Goal: Task Accomplishment & Management: Complete application form

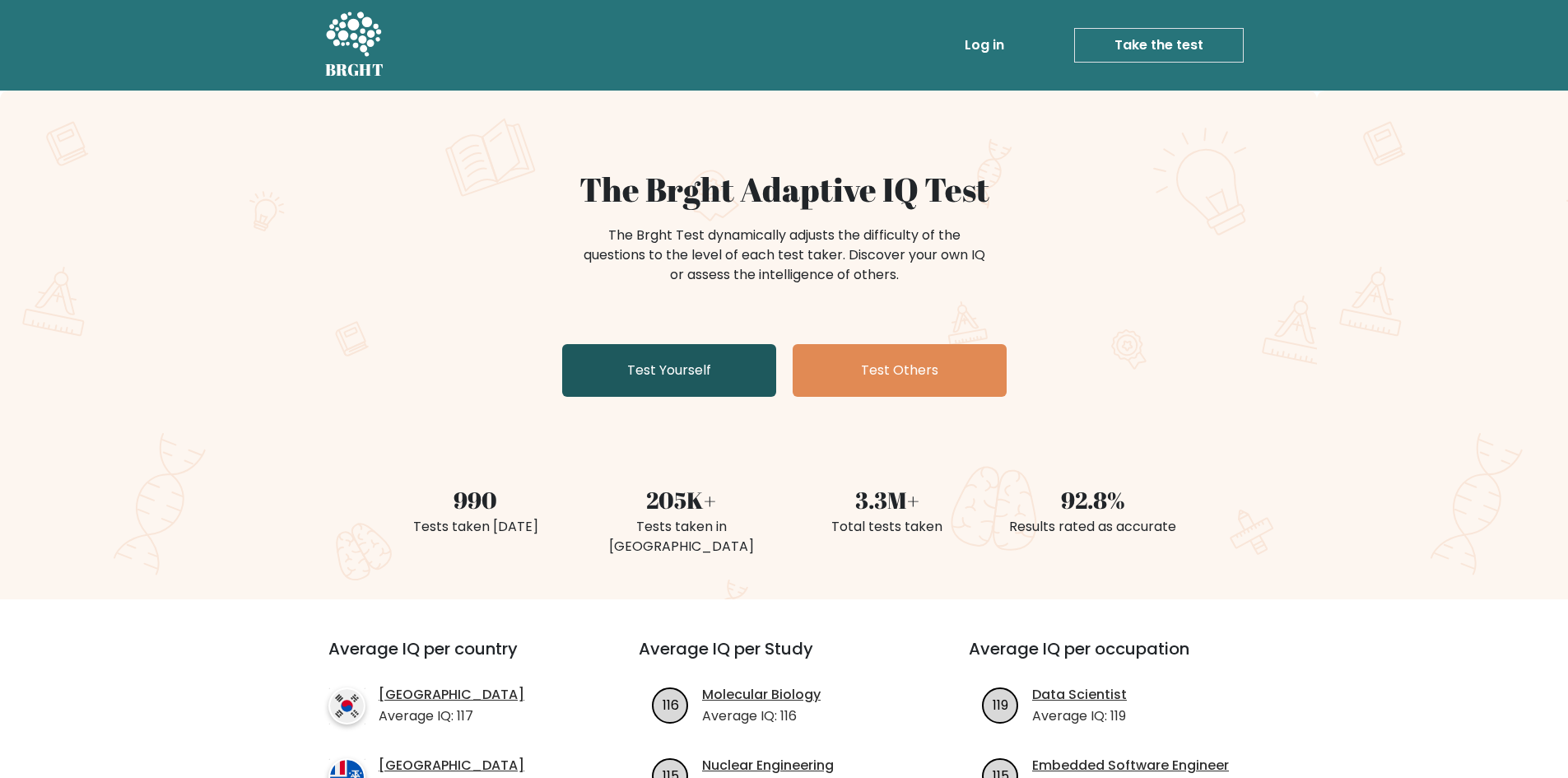
click at [727, 379] on link "Test Yourself" at bounding box center [670, 370] width 214 height 53
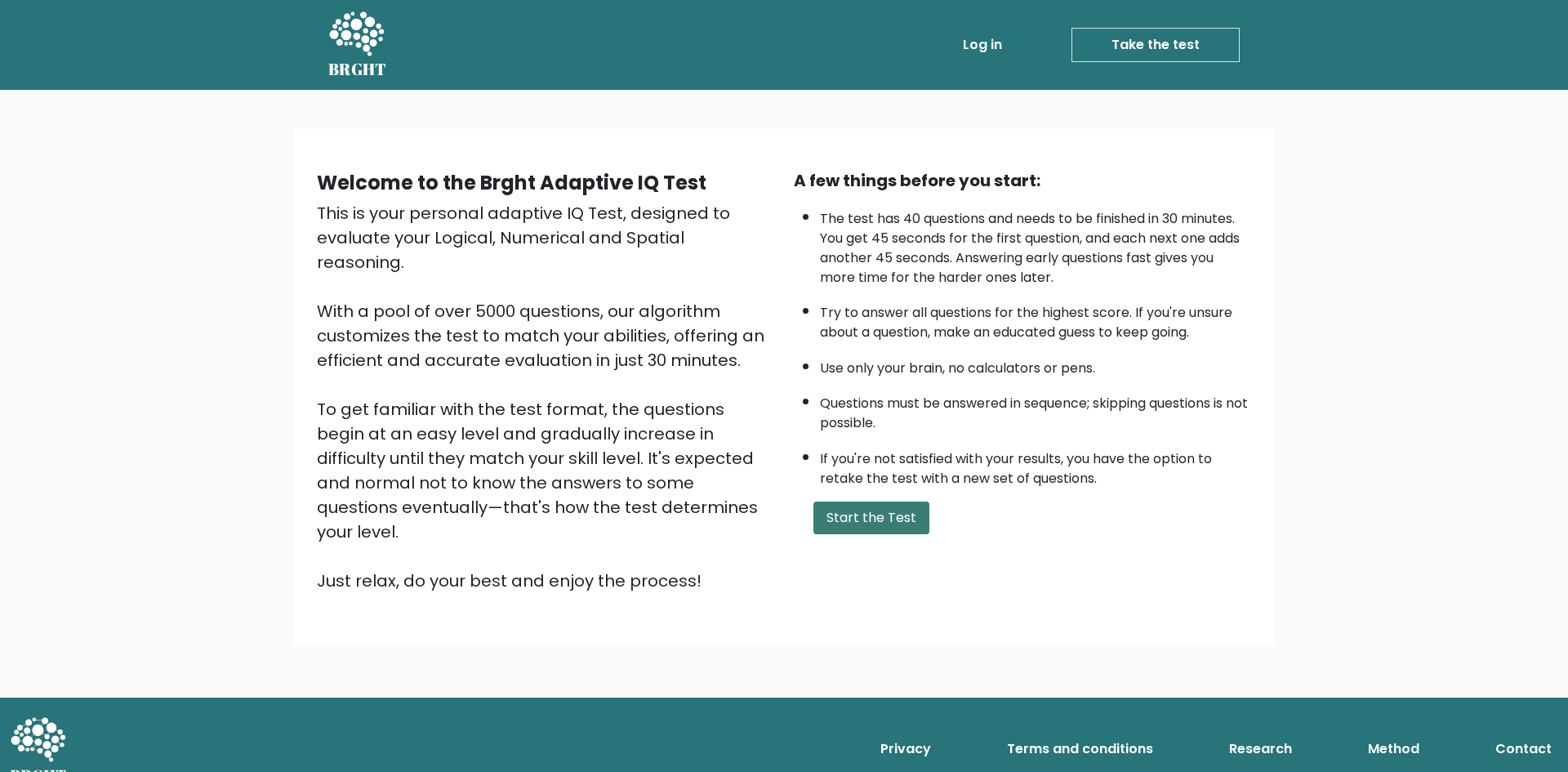
click at [880, 529] on button "Start the Test" at bounding box center [872, 518] width 116 height 33
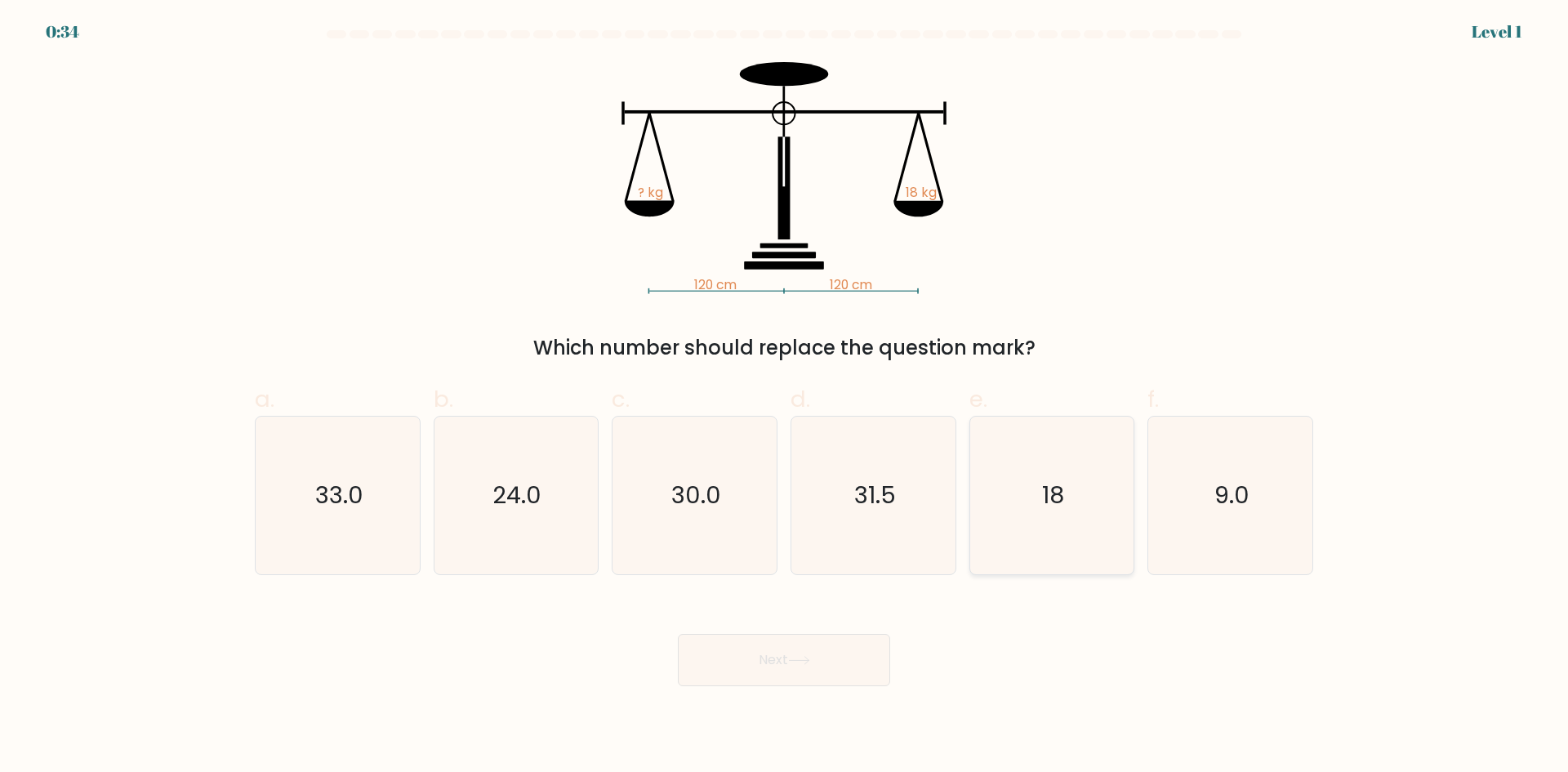
click at [1062, 456] on icon "18" at bounding box center [1052, 495] width 158 height 158
click at [785, 397] on input "e. 18" at bounding box center [784, 391] width 1 height 11
radio input "true"
click at [807, 646] on button "Next" at bounding box center [784, 660] width 212 height 52
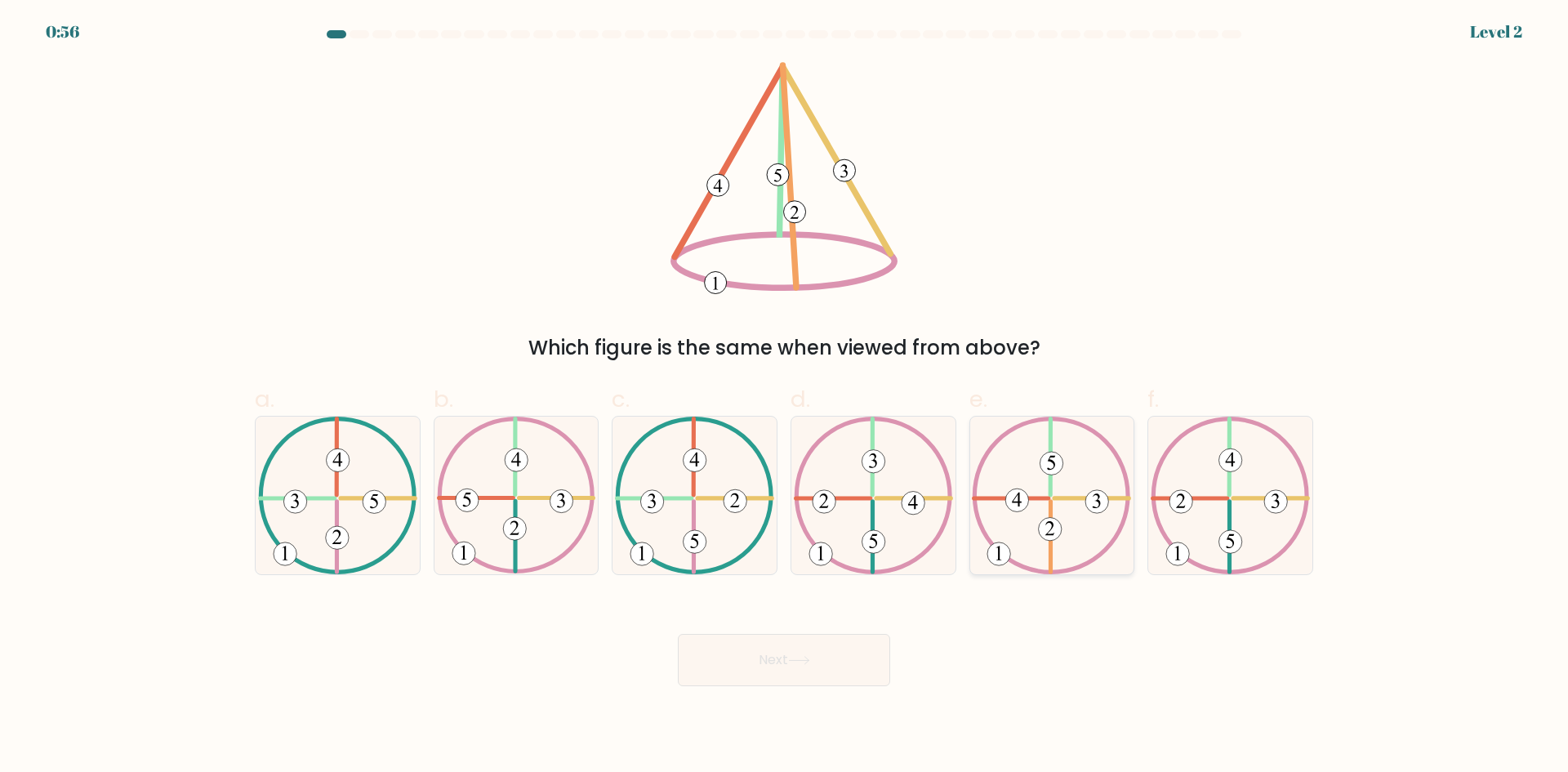
click at [1097, 506] on 730 at bounding box center [1098, 502] width 23 height 23
click at [785, 397] on input "e." at bounding box center [784, 391] width 1 height 11
radio input "true"
click at [798, 654] on button "Next" at bounding box center [784, 660] width 212 height 52
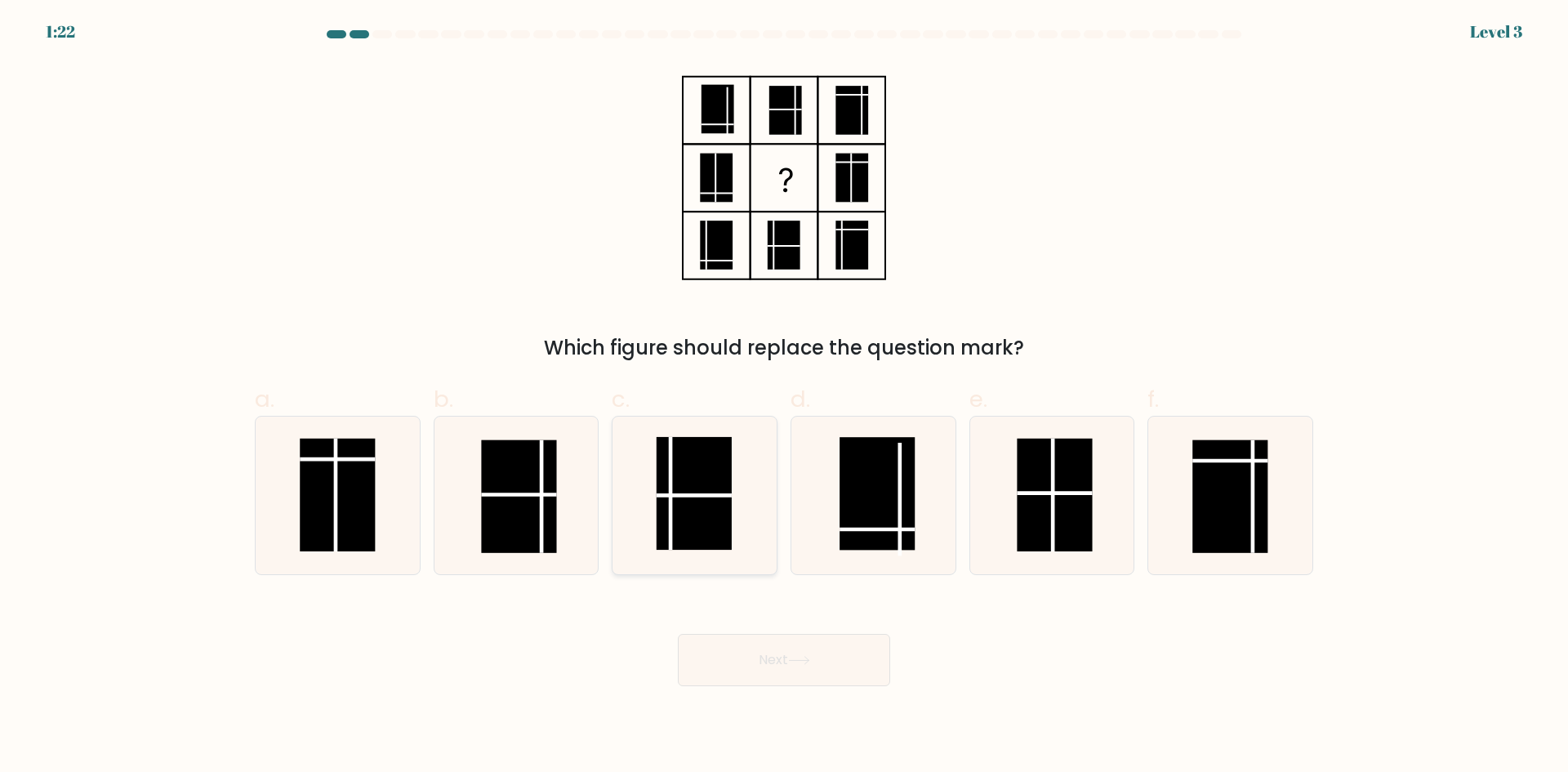
click at [681, 485] on rect at bounding box center [695, 493] width 75 height 113
click at [784, 397] on input "c." at bounding box center [784, 391] width 1 height 11
radio input "true"
click at [770, 660] on button "Next" at bounding box center [784, 660] width 212 height 52
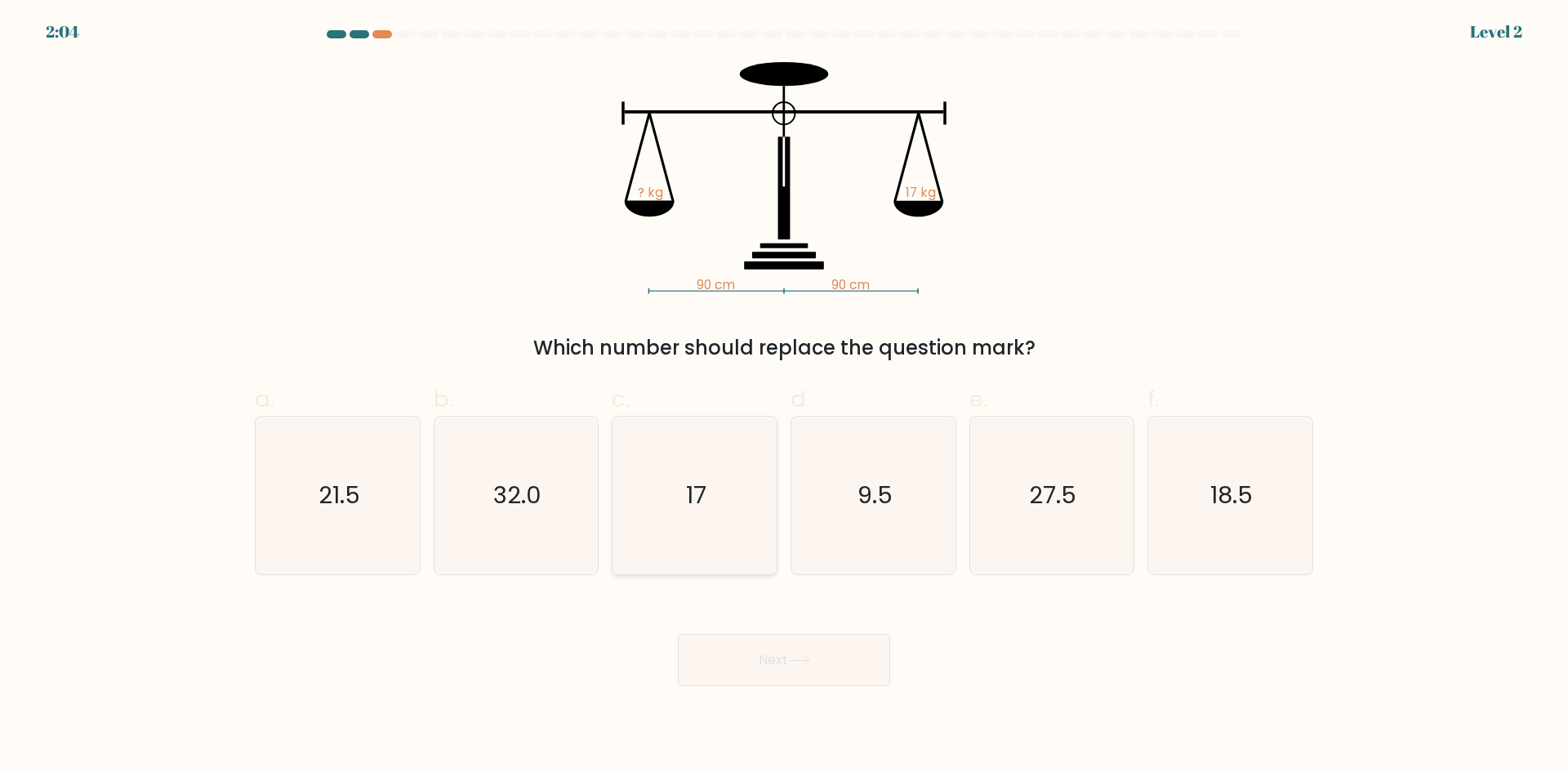
click at [651, 500] on icon "17" at bounding box center [695, 495] width 158 height 158
click at [784, 397] on input "c. 17" at bounding box center [784, 391] width 1 height 11
radio input "true"
click at [783, 658] on button "Next" at bounding box center [784, 660] width 212 height 52
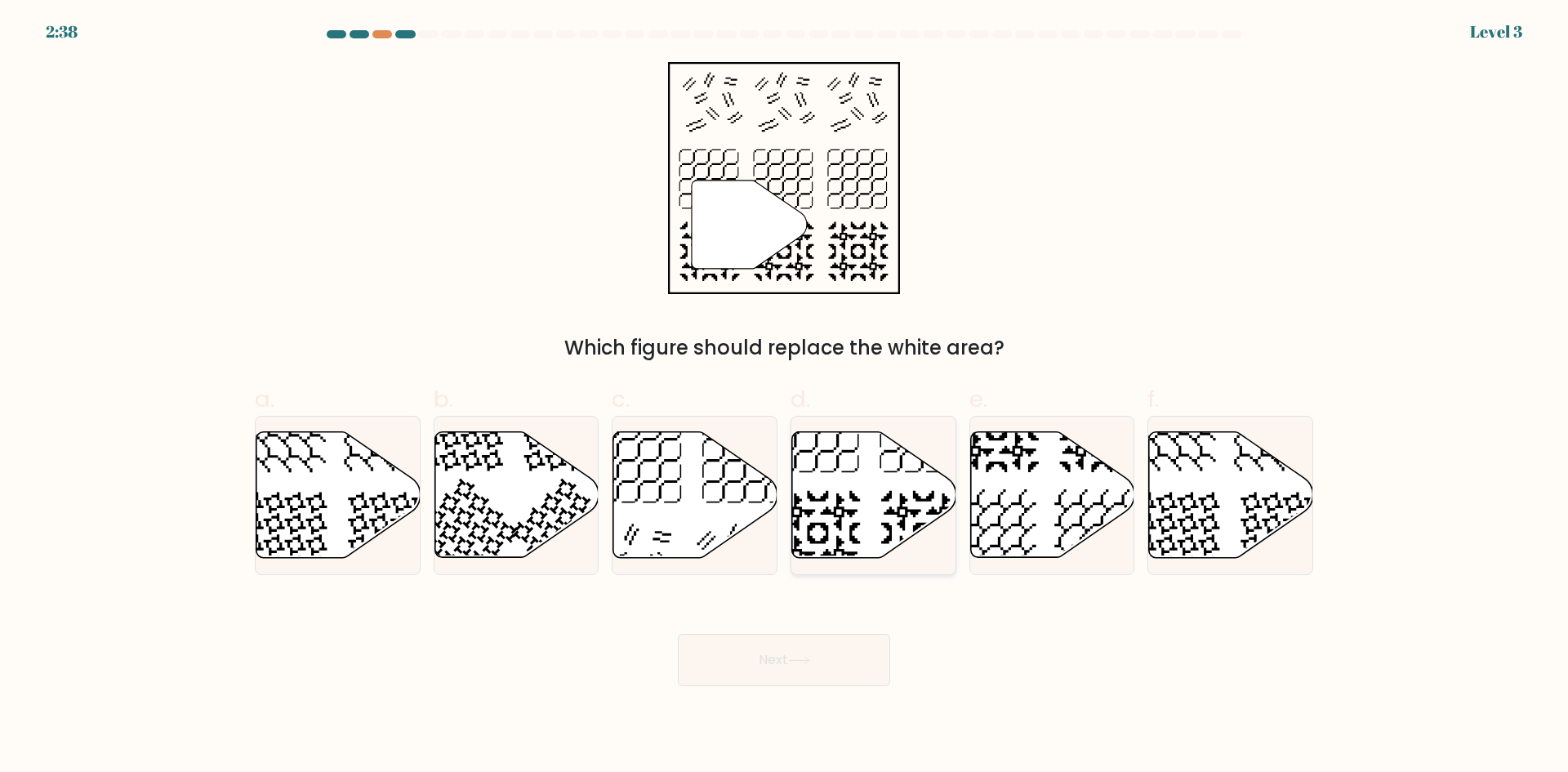
click at [876, 535] on icon at bounding box center [874, 495] width 164 height 126
click at [785, 397] on input "d." at bounding box center [784, 391] width 1 height 11
radio input "true"
click at [847, 643] on button "Next" at bounding box center [784, 660] width 212 height 52
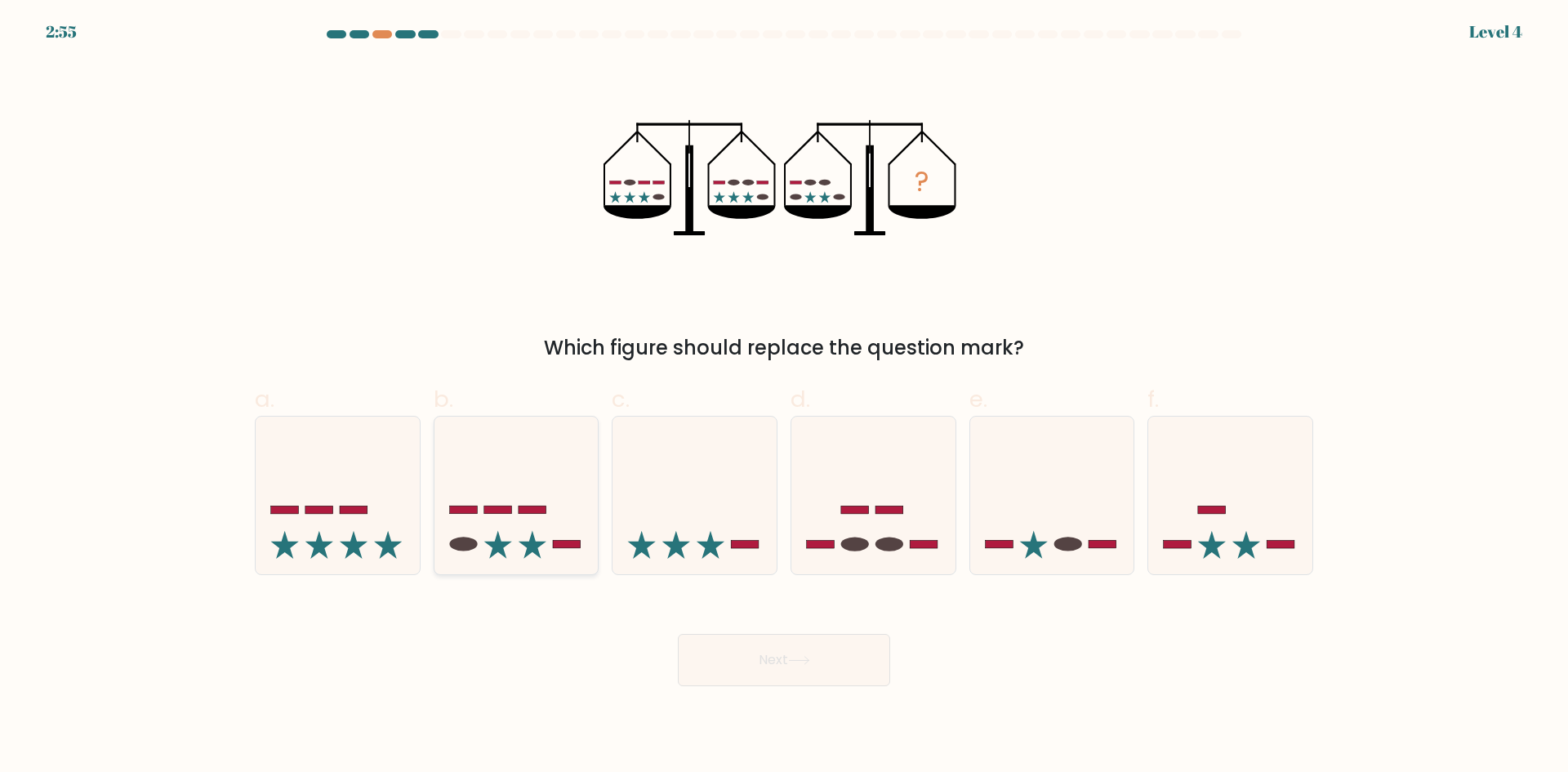
click at [460, 513] on rect at bounding box center [463, 511] width 28 height 8
click at [784, 397] on input "b." at bounding box center [784, 391] width 1 height 11
radio input "true"
click at [776, 640] on button "Next" at bounding box center [784, 660] width 212 height 52
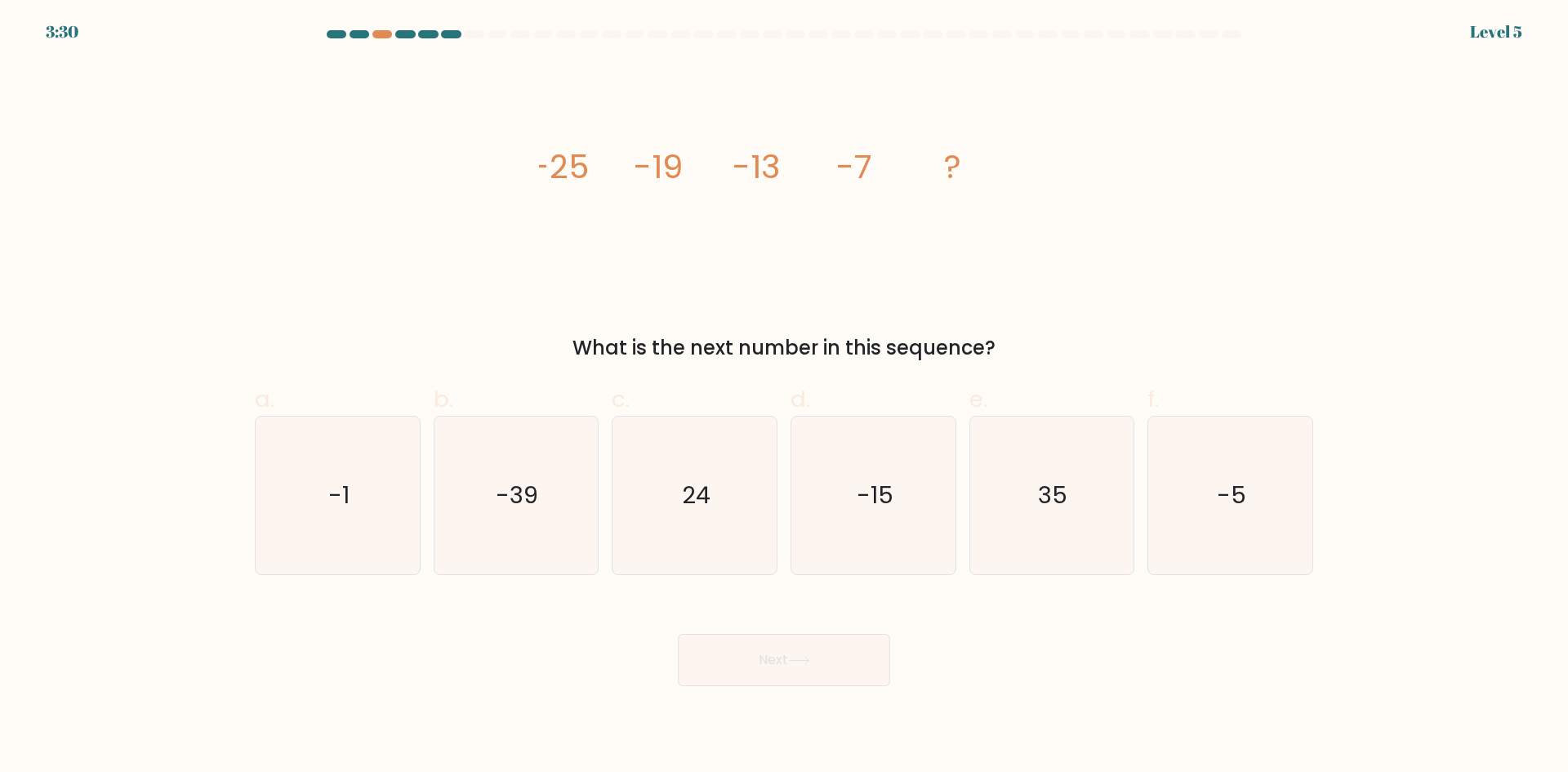
click at [381, 29] on div "3:30 Level 5" at bounding box center [784, 22] width 1568 height 44
click at [390, 40] on div at bounding box center [784, 38] width 1079 height 15
click at [386, 31] on div at bounding box center [382, 34] width 20 height 8
click at [360, 495] on icon "-1" at bounding box center [337, 495] width 158 height 158
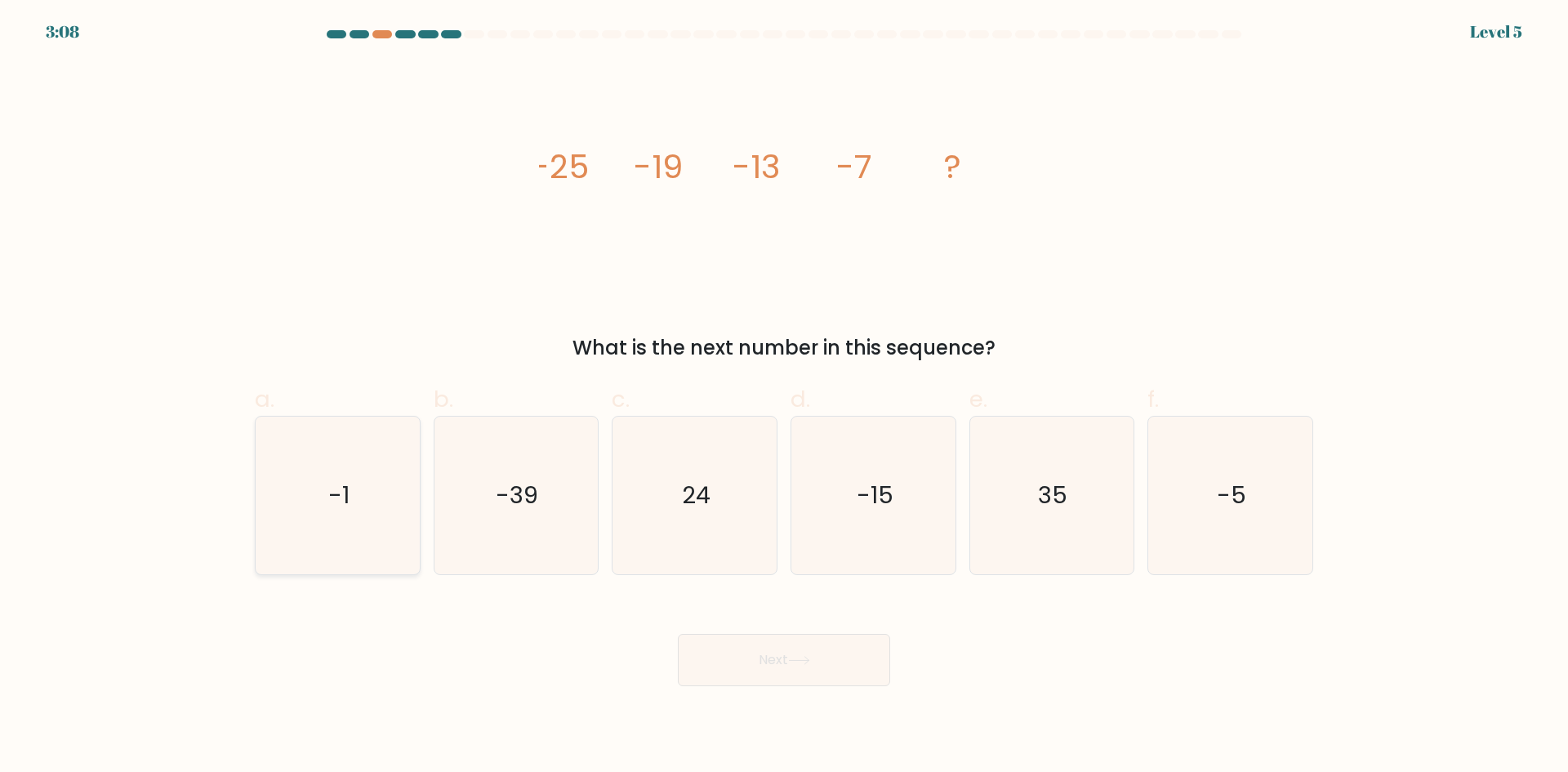
click at [784, 397] on input "a. -1" at bounding box center [784, 391] width 1 height 11
radio input "true"
click at [817, 665] on button "Next" at bounding box center [784, 660] width 212 height 52
click at [817, 654] on button "Next" at bounding box center [784, 660] width 212 height 52
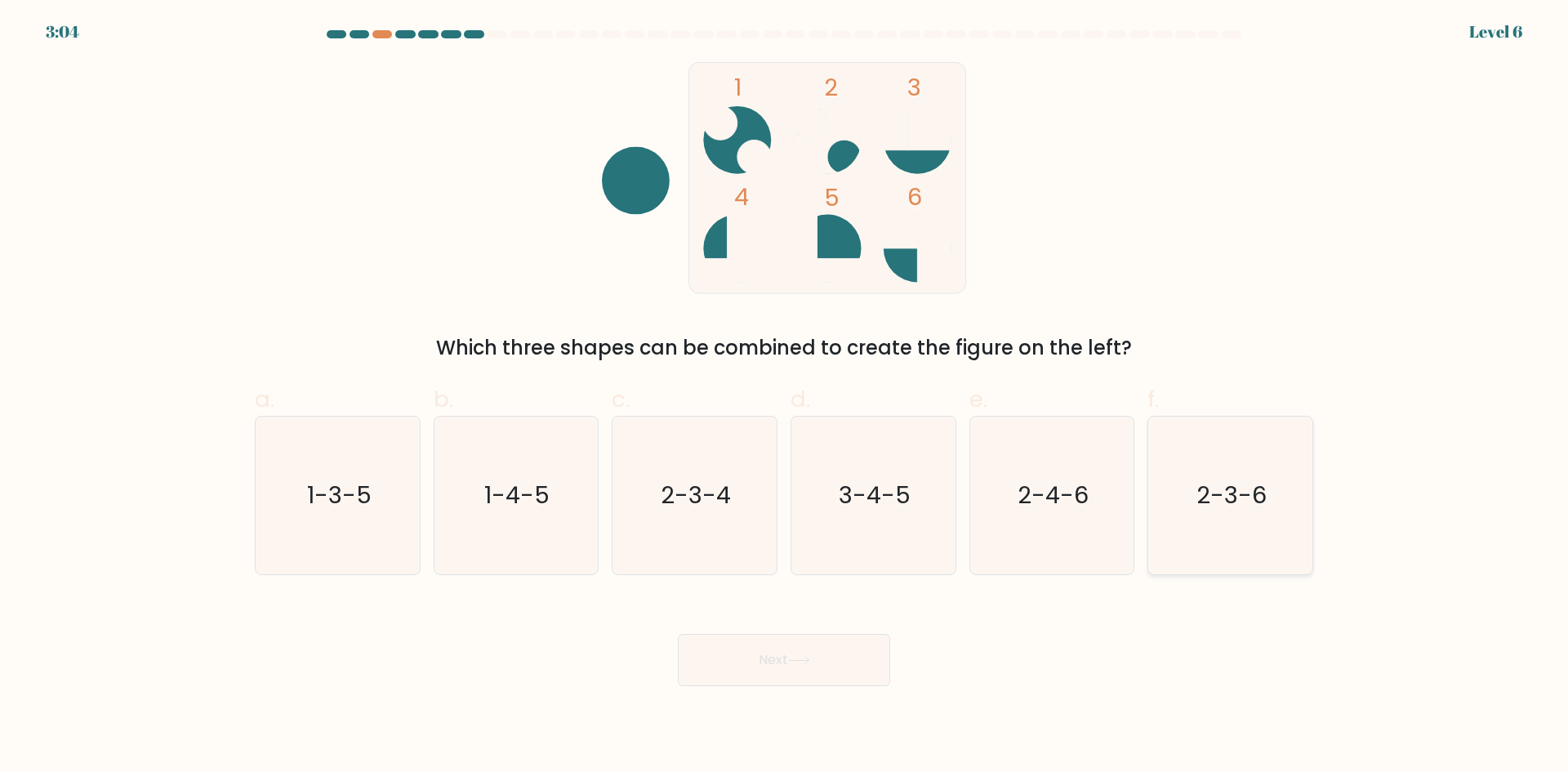
click at [1250, 487] on text "2-3-6" at bounding box center [1233, 495] width 70 height 33
click at [785, 397] on input "f. 2-3-6" at bounding box center [784, 391] width 1 height 11
radio input "true"
click at [835, 657] on button "Next" at bounding box center [784, 660] width 212 height 52
click at [828, 644] on button "Next" at bounding box center [784, 660] width 212 height 52
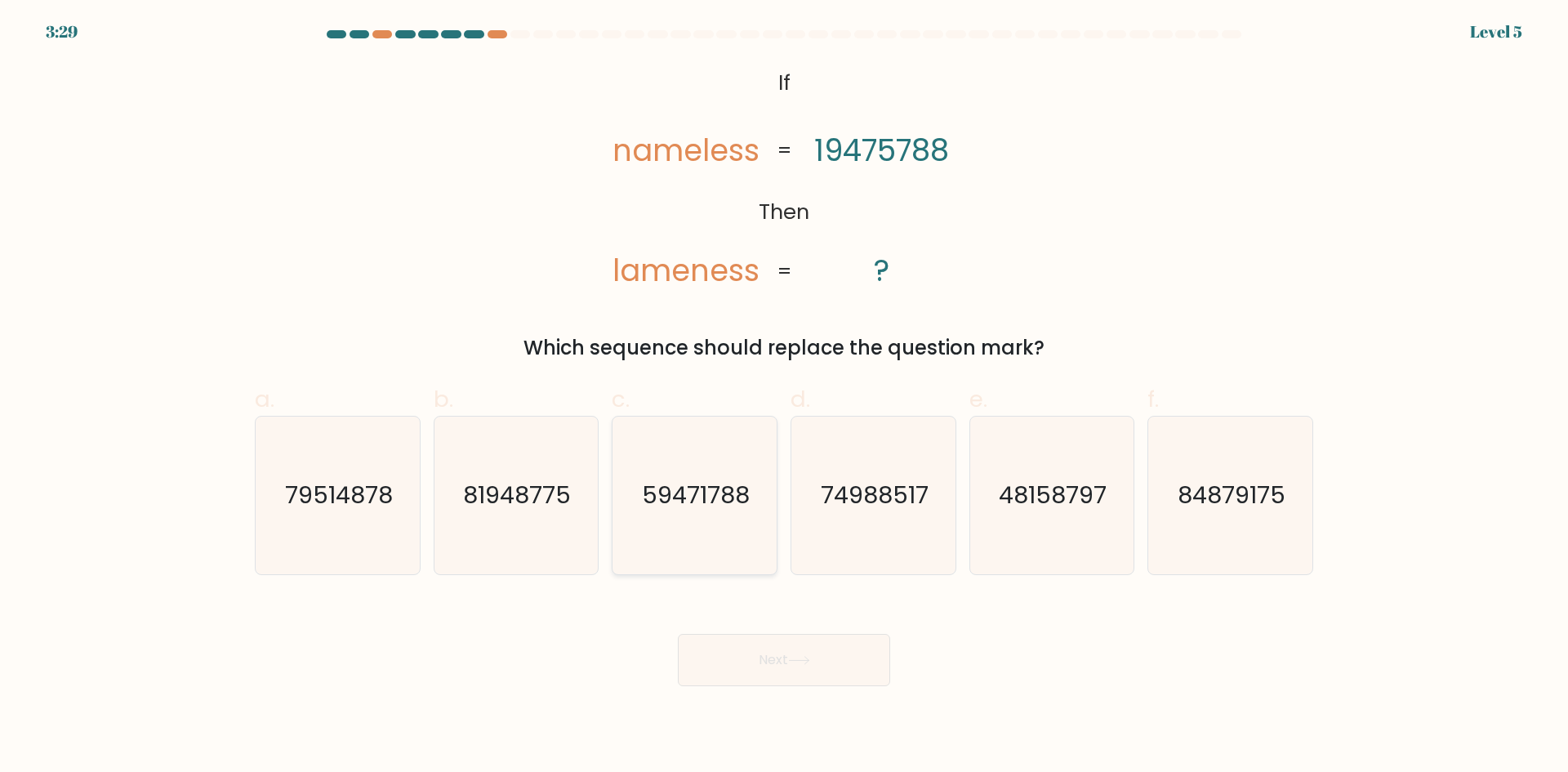
click at [707, 521] on icon "59471788" at bounding box center [695, 495] width 158 height 158
click at [784, 397] on input "c. 59471788" at bounding box center [784, 391] width 1 height 11
radio input "true"
click at [774, 664] on button "Next" at bounding box center [784, 660] width 212 height 52
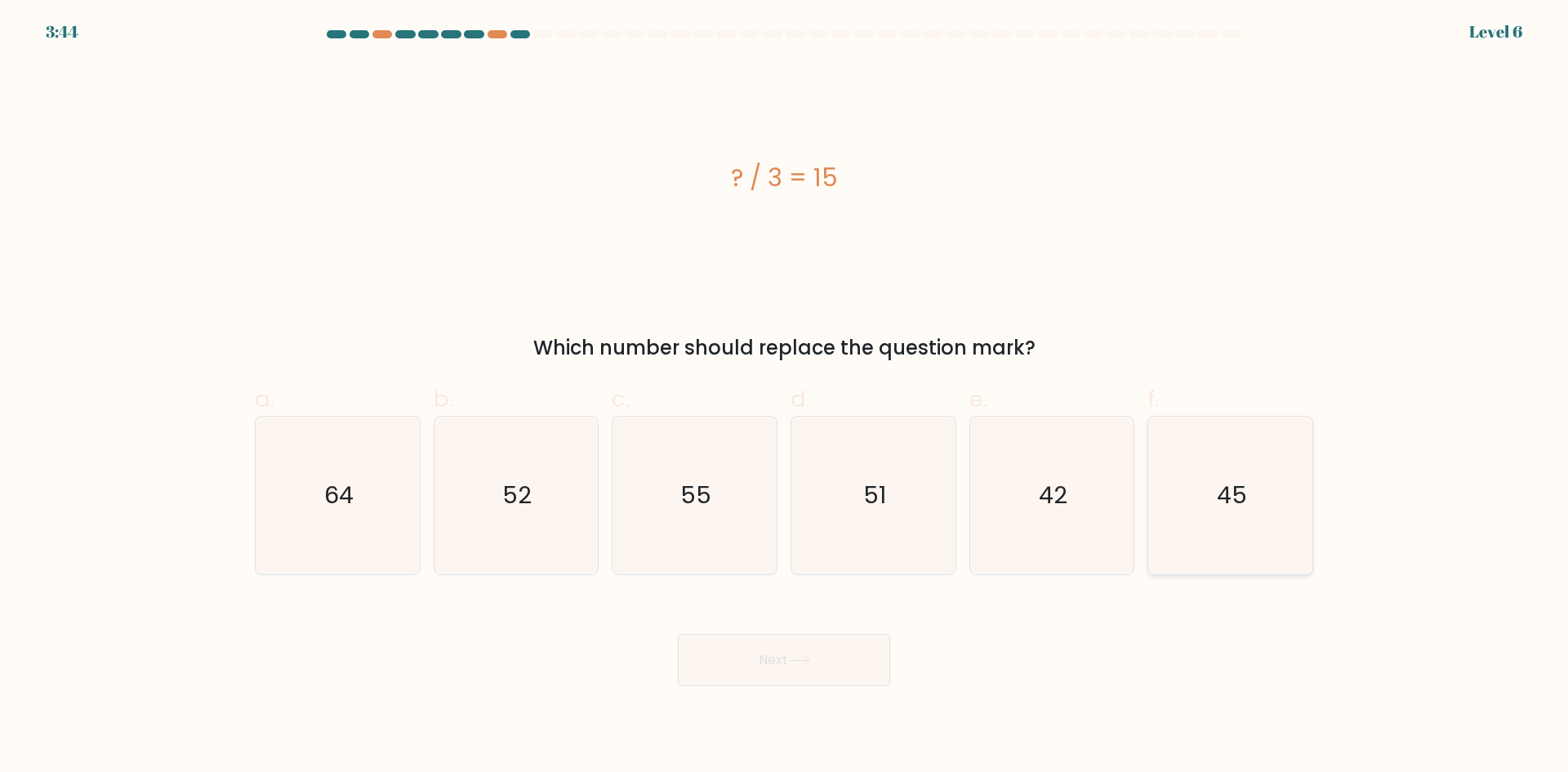
click at [1280, 465] on icon "45" at bounding box center [1231, 495] width 158 height 158
click at [785, 397] on input "f. 45" at bounding box center [784, 391] width 1 height 11
radio input "true"
click at [767, 657] on button "Next" at bounding box center [784, 660] width 212 height 52
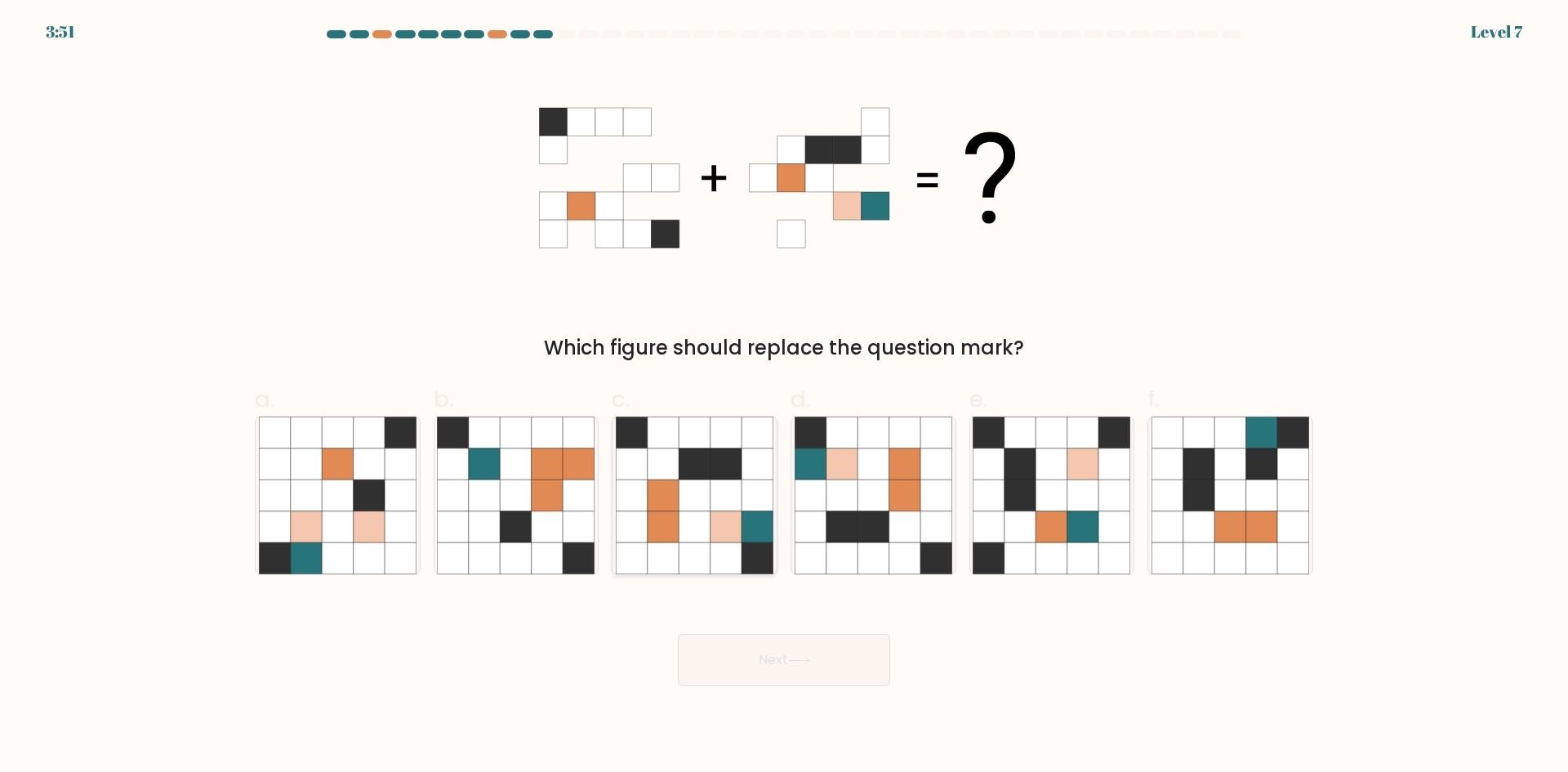
click at [671, 484] on icon at bounding box center [663, 495] width 31 height 31
click at [784, 397] on input "c." at bounding box center [784, 391] width 1 height 11
radio input "true"
click at [836, 644] on button "Next" at bounding box center [784, 660] width 212 height 52
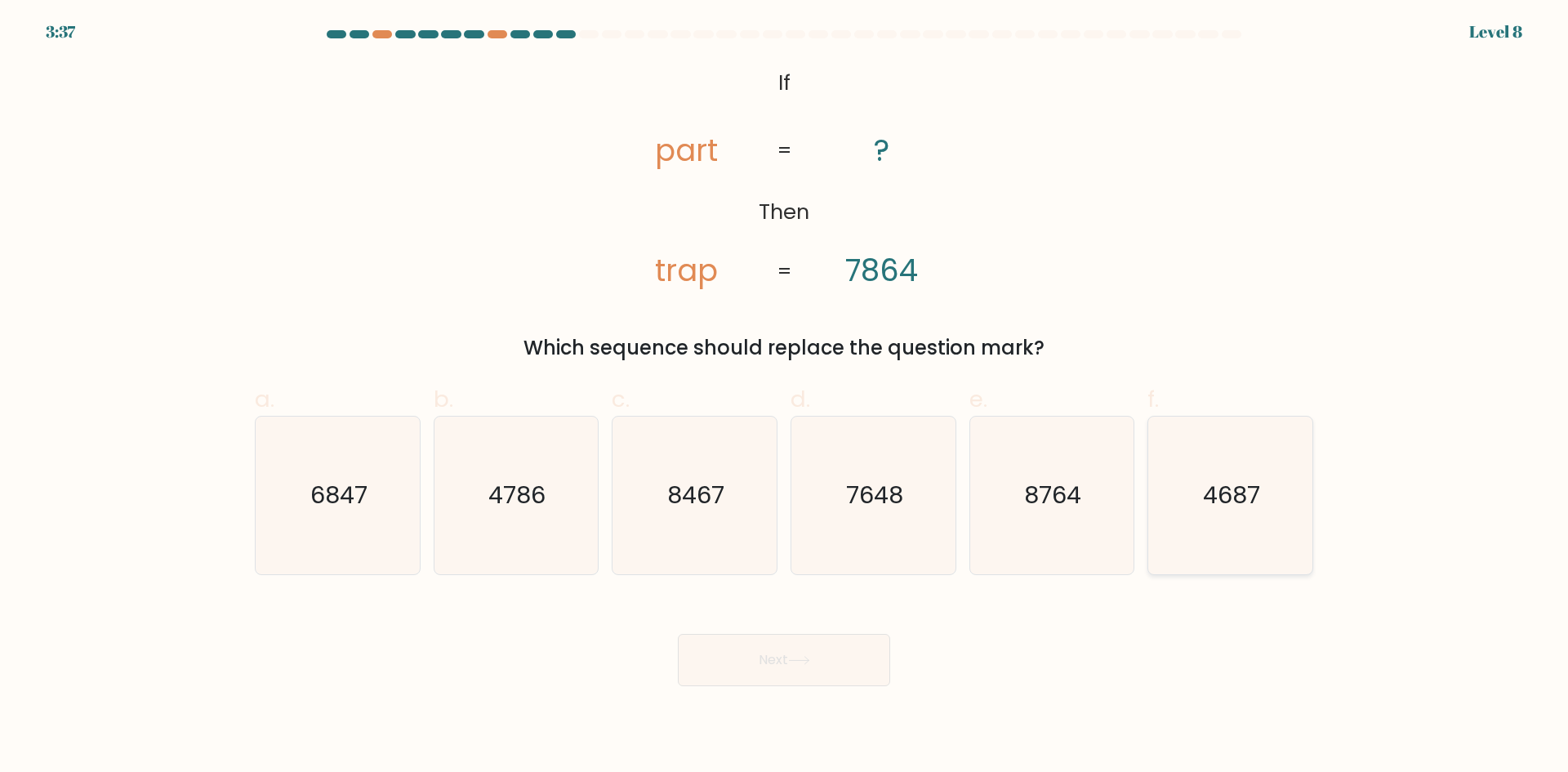
click at [1304, 466] on icon "4687" at bounding box center [1231, 495] width 158 height 158
click at [785, 397] on input "f. 4687" at bounding box center [784, 391] width 1 height 11
radio input "true"
click at [811, 665] on button "Next" at bounding box center [784, 660] width 212 height 52
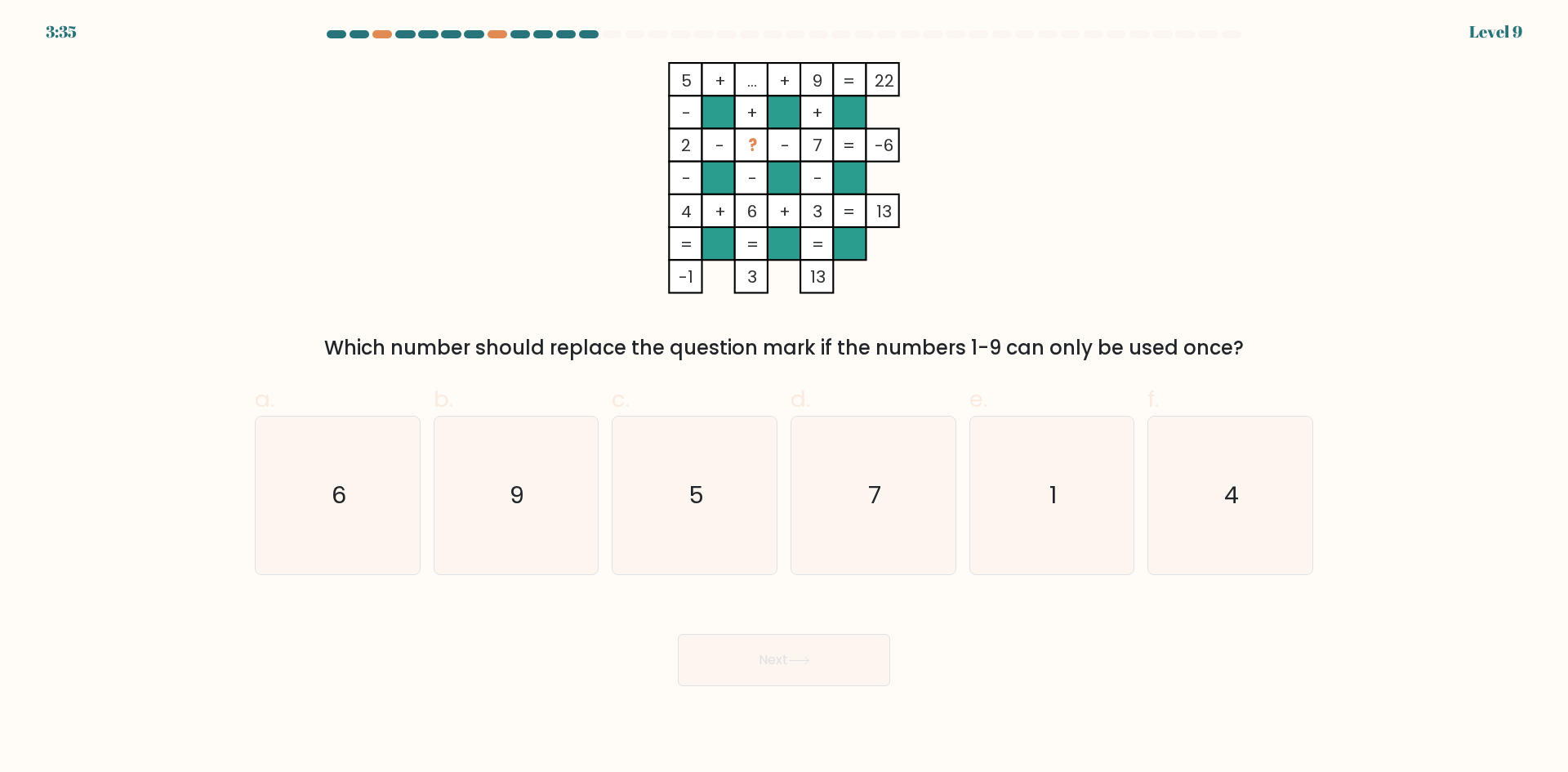
click at [811, 664] on icon at bounding box center [799, 660] width 22 height 9
click at [830, 214] on rect at bounding box center [817, 211] width 33 height 33
click at [998, 499] on icon "1" at bounding box center [1052, 495] width 158 height 158
click at [785, 397] on input "e. 1" at bounding box center [784, 391] width 1 height 11
radio input "true"
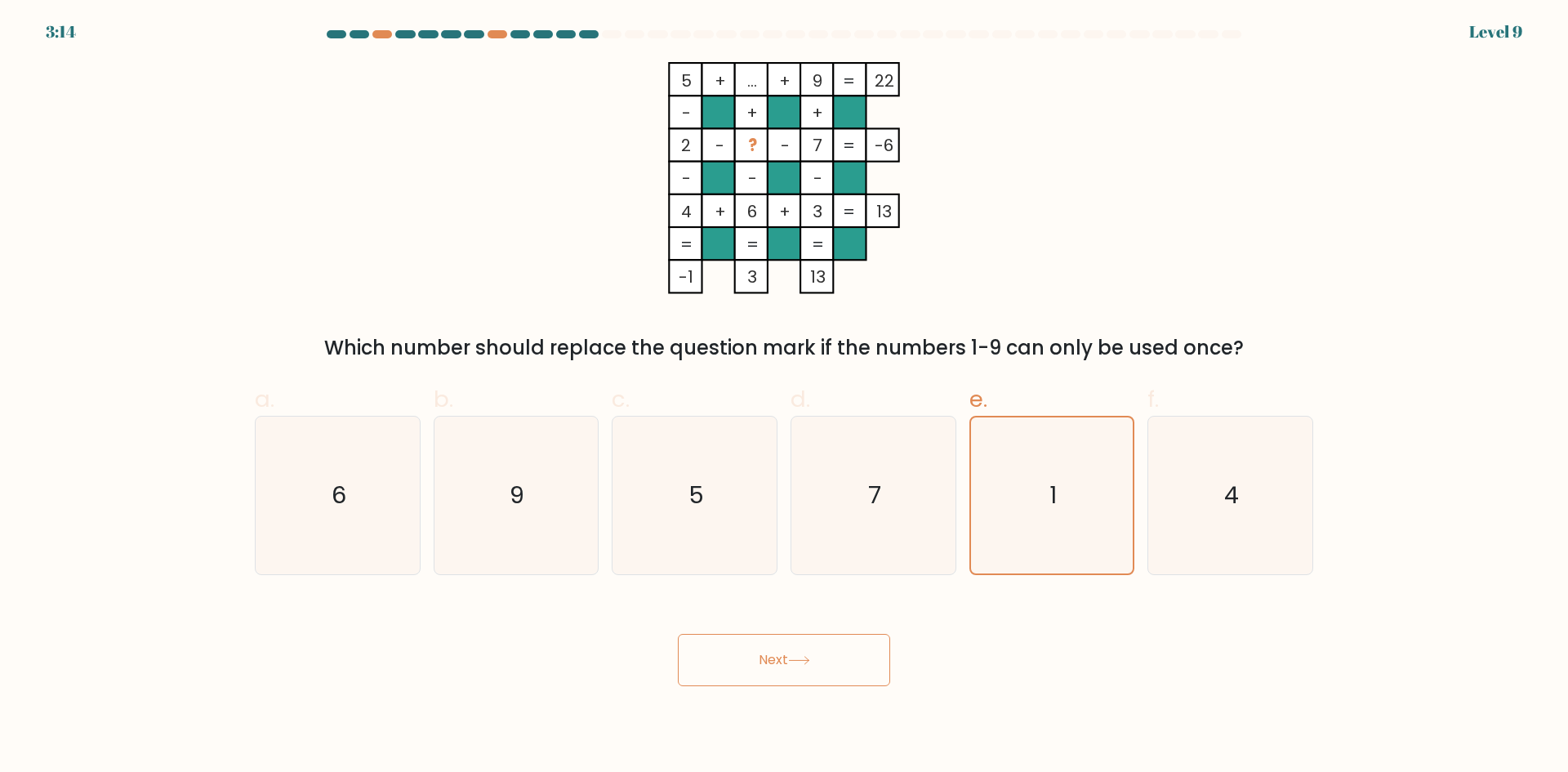
click at [823, 664] on button "Next" at bounding box center [784, 660] width 212 height 52
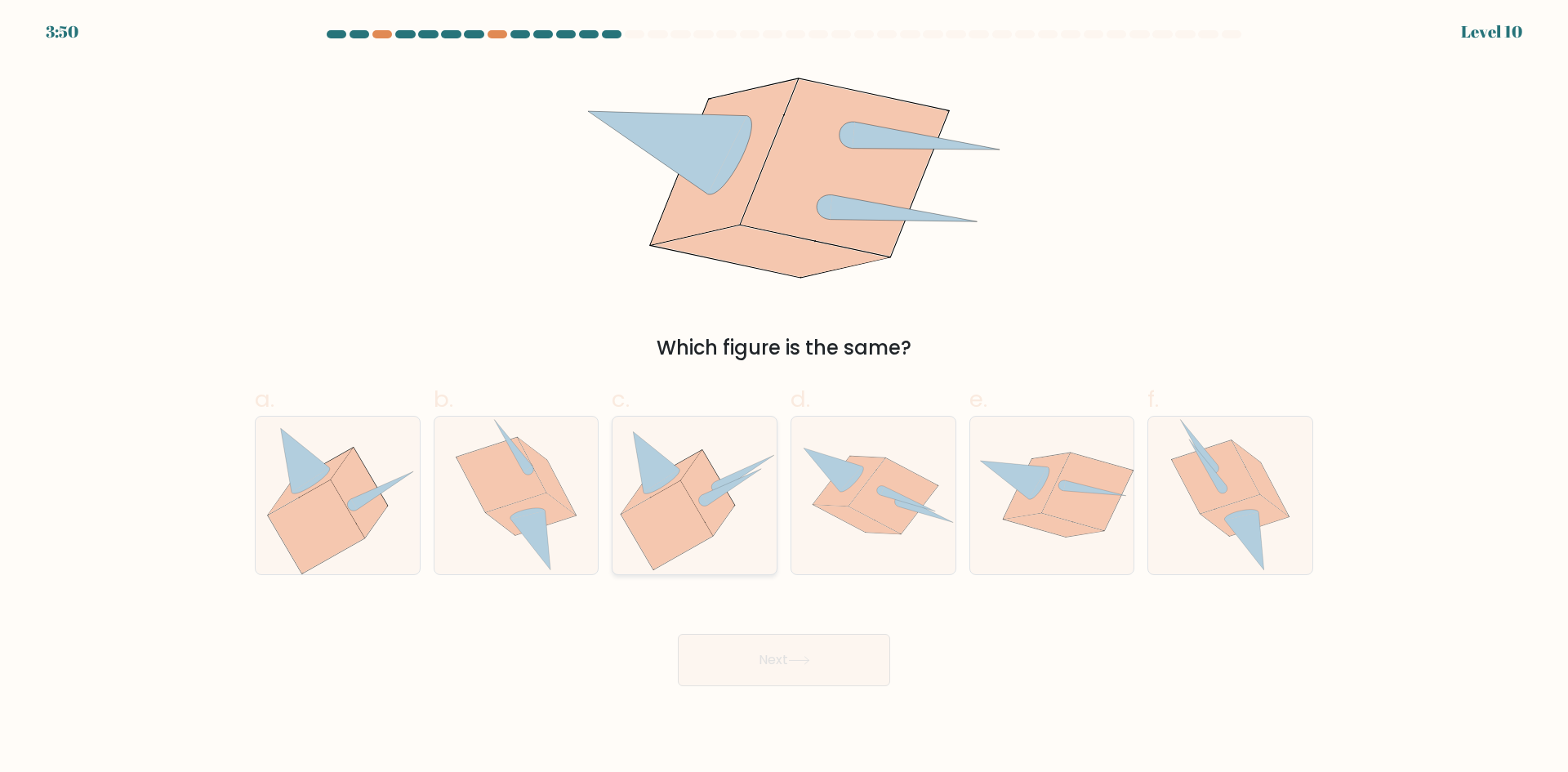
click at [679, 493] on icon at bounding box center [668, 525] width 92 height 88
click at [784, 397] on input "c." at bounding box center [784, 391] width 1 height 11
radio input "true"
click at [815, 666] on button "Next" at bounding box center [784, 660] width 212 height 52
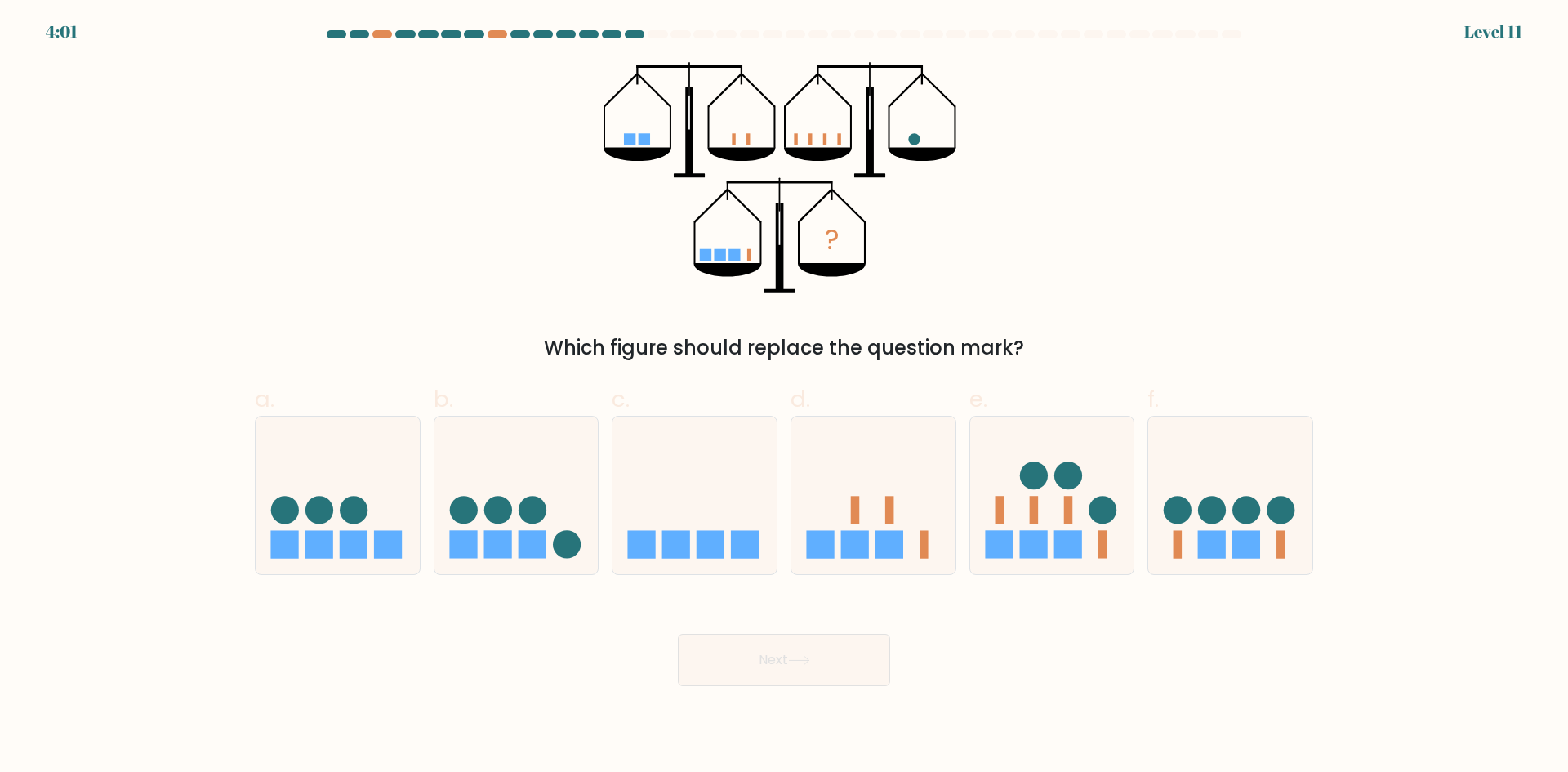
drag, startPoint x: 1083, startPoint y: 522, endPoint x: 981, endPoint y: 582, distance: 118.3
click at [1082, 523] on icon at bounding box center [1052, 495] width 164 height 136
click at [785, 397] on input "e." at bounding box center [784, 391] width 1 height 11
radio input "true"
click at [1199, 540] on icon at bounding box center [1231, 495] width 164 height 136
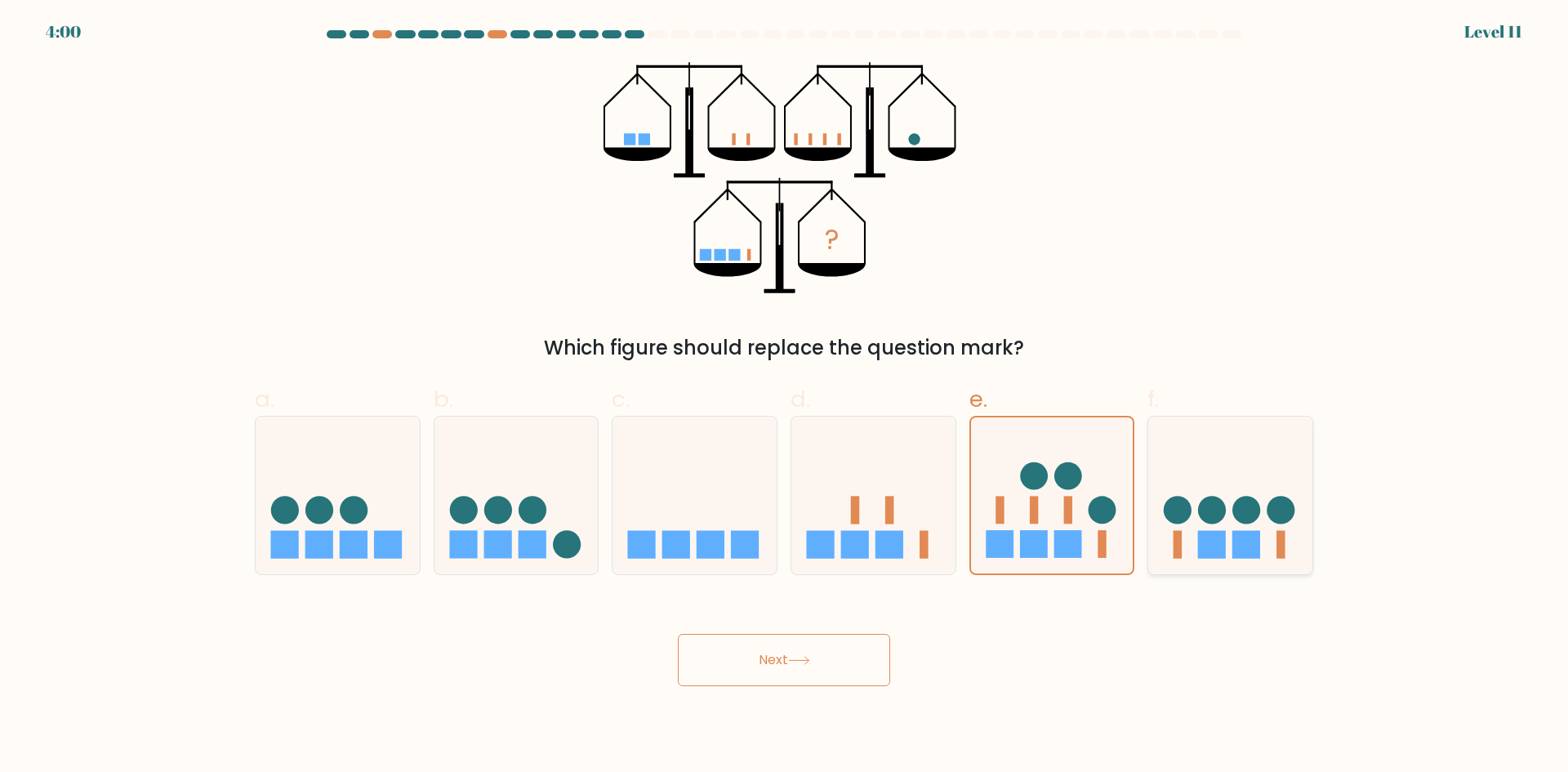
click at [785, 397] on input "f." at bounding box center [784, 391] width 1 height 11
radio input "true"
click at [818, 666] on button "Next" at bounding box center [784, 660] width 212 height 52
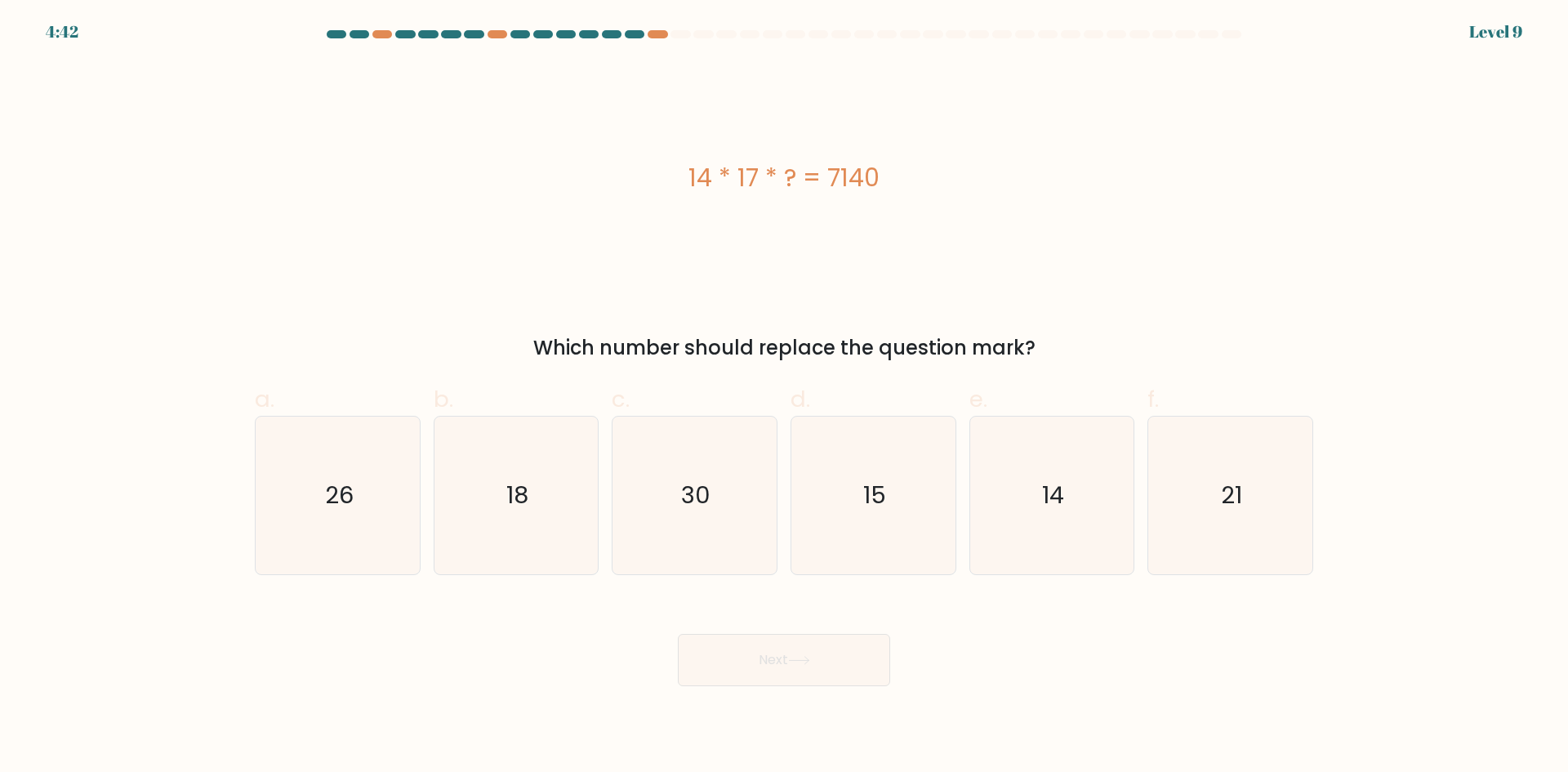
click at [815, 212] on div "14 * 17 * ? = 7140" at bounding box center [784, 178] width 1059 height 232
drag, startPoint x: 556, startPoint y: 582, endPoint x: 664, endPoint y: 519, distance: 125.0
click at [556, 581] on form "a." at bounding box center [784, 358] width 1568 height 656
click at [705, 485] on text "30" at bounding box center [697, 495] width 29 height 33
click at [784, 397] on input "c. 30" at bounding box center [784, 391] width 1 height 11
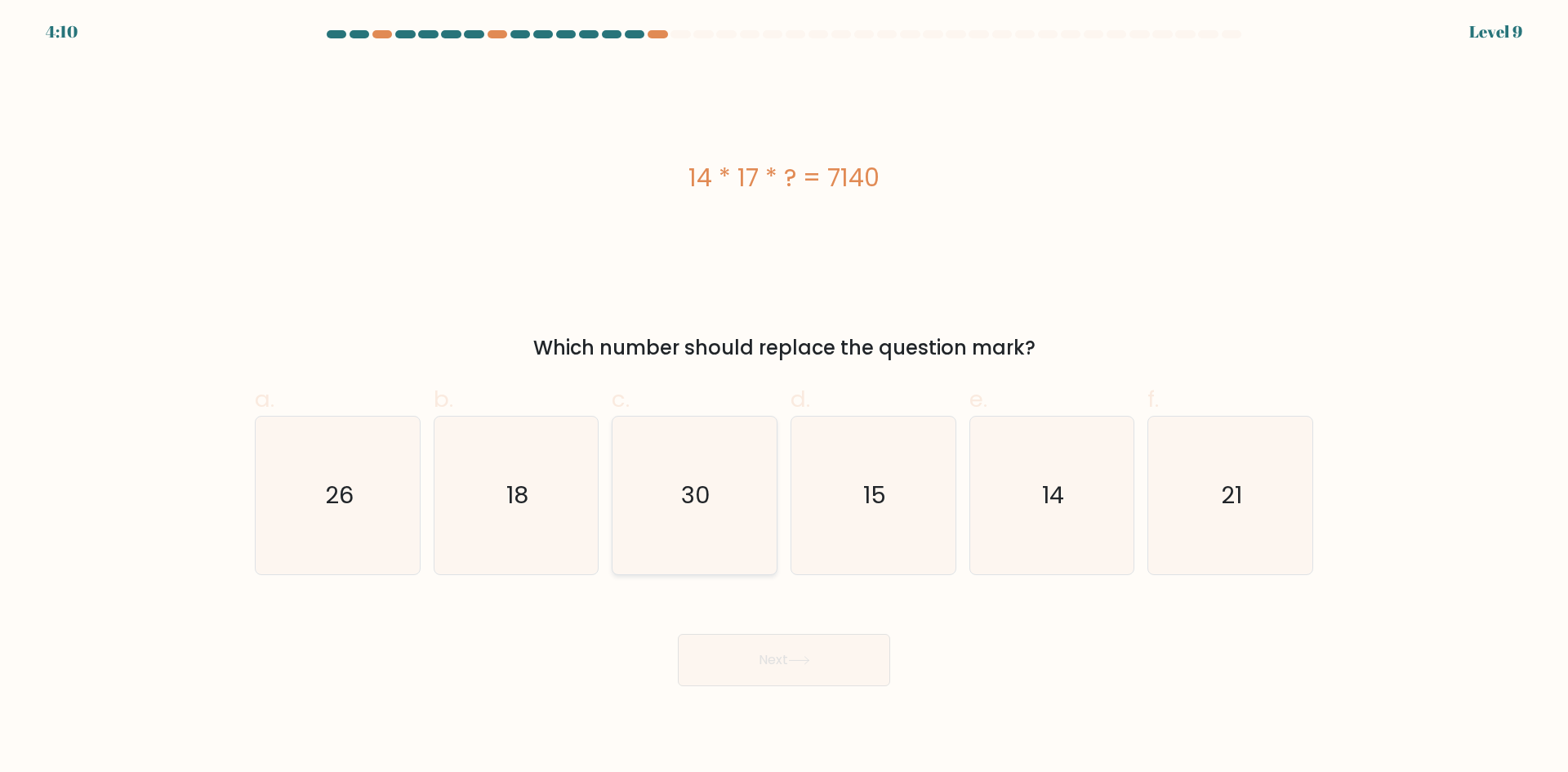
radio input "true"
click at [760, 654] on button "Next" at bounding box center [784, 660] width 212 height 52
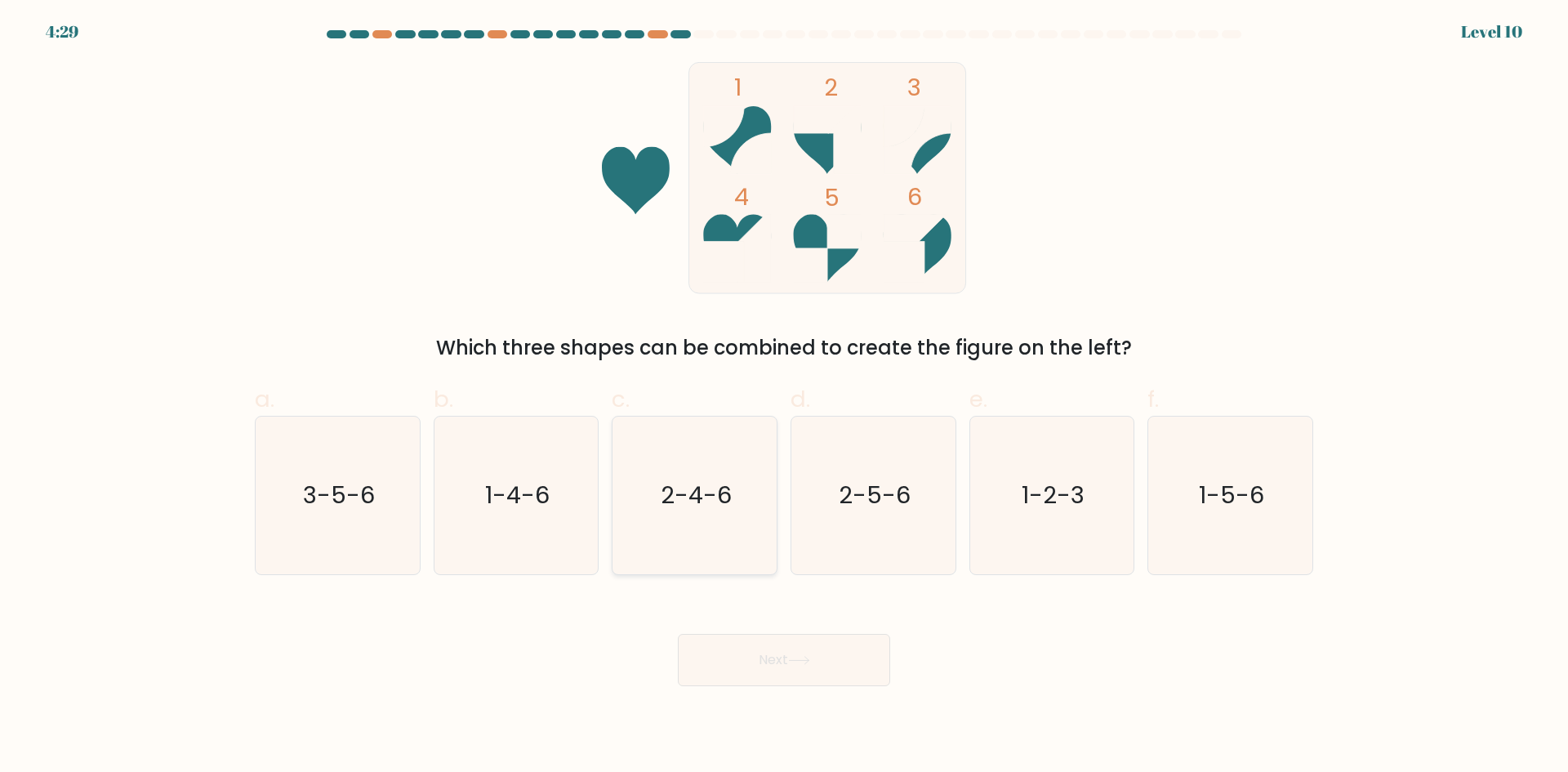
click at [719, 496] on text "2-4-6" at bounding box center [696, 495] width 71 height 33
click at [784, 397] on input "c. 2-4-6" at bounding box center [784, 391] width 1 height 11
radio input "true"
drag, startPoint x: 796, startPoint y: 627, endPoint x: 803, endPoint y: 638, distance: 13.0
click at [797, 627] on div "Next" at bounding box center [784, 640] width 1079 height 91
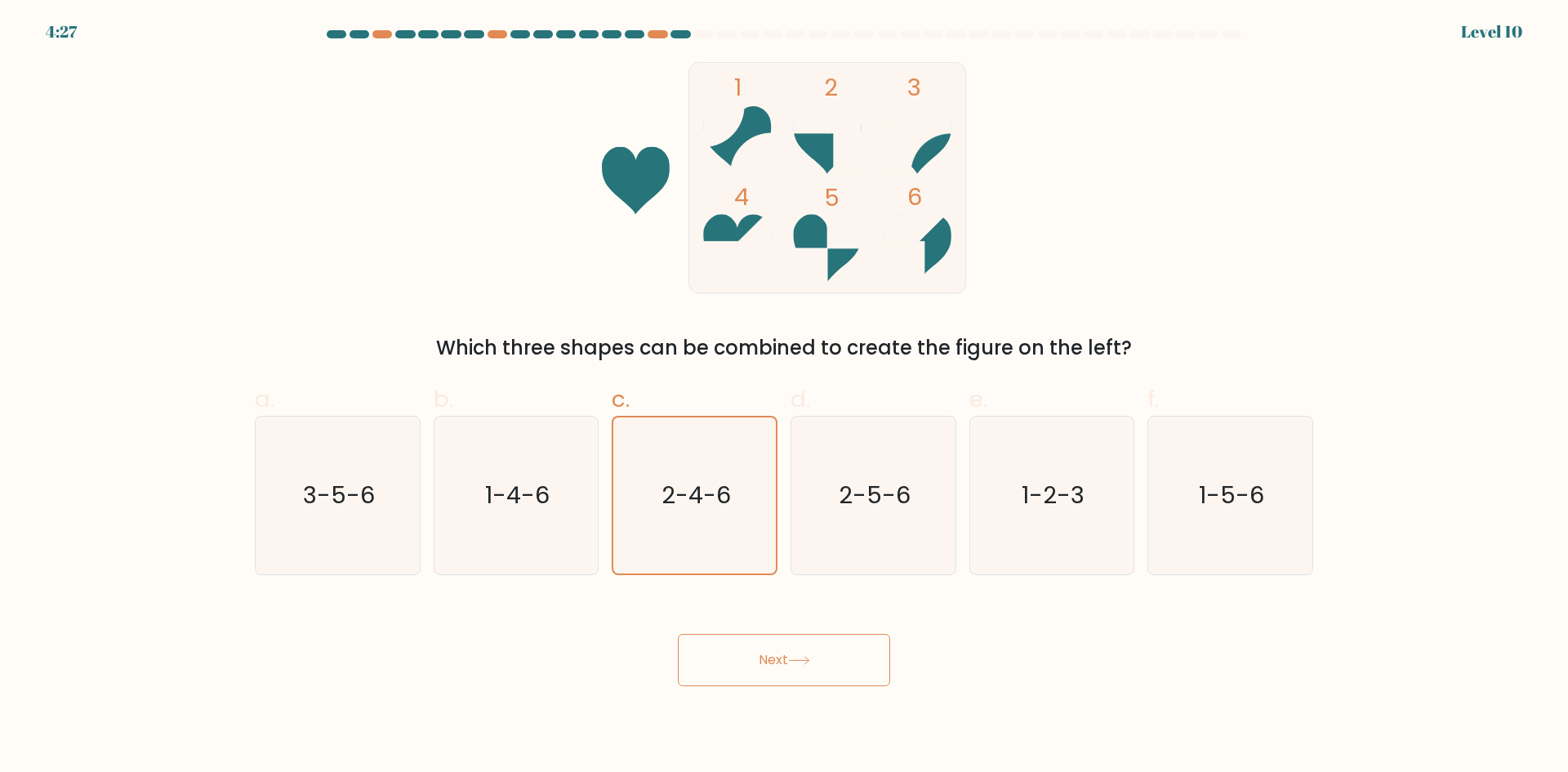
click at [803, 638] on button "Next" at bounding box center [784, 660] width 212 height 52
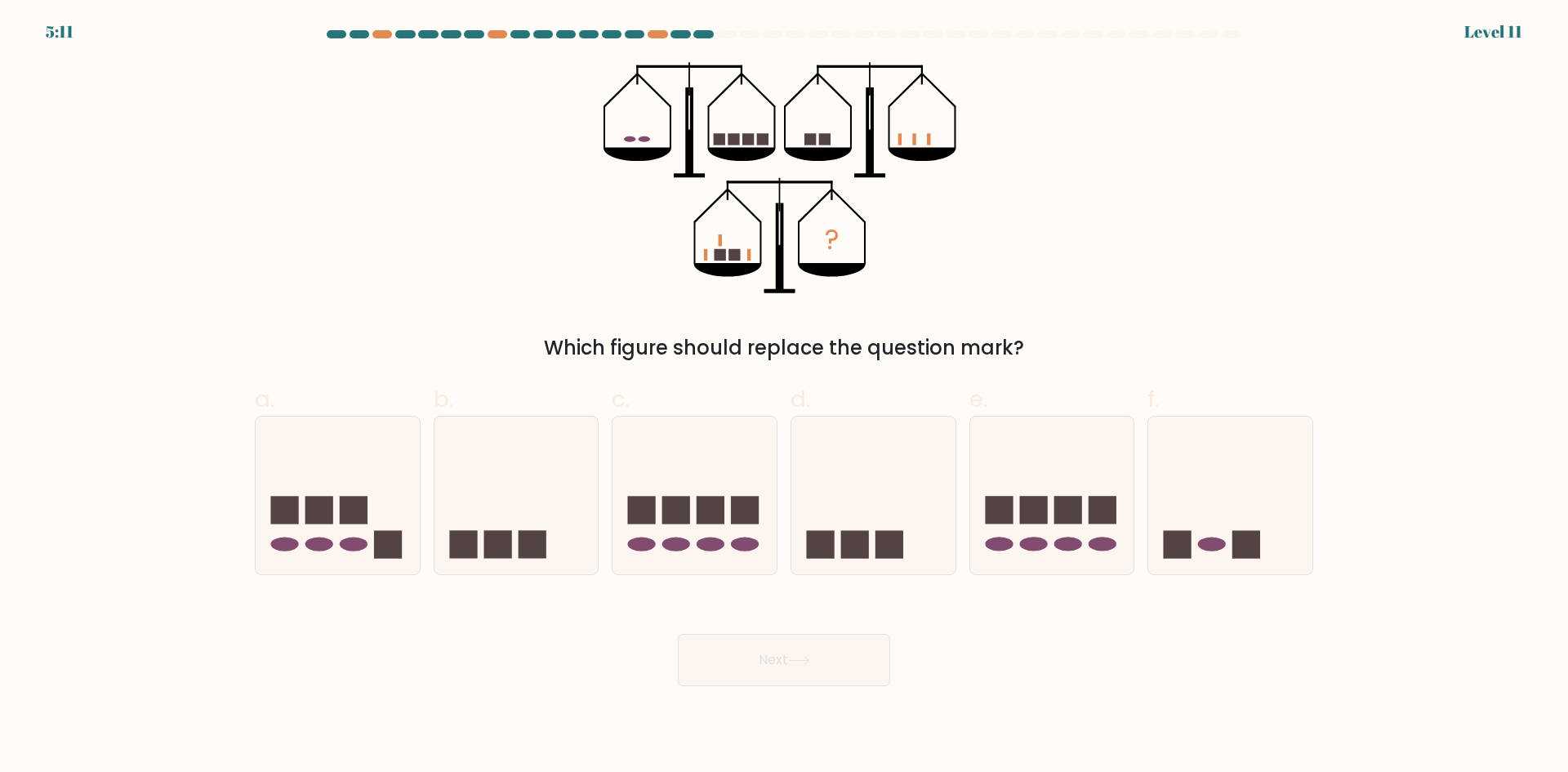
click at [1350, 192] on form at bounding box center [784, 358] width 1568 height 656
click at [729, 465] on icon at bounding box center [695, 495] width 164 height 136
click at [784, 397] on input "c." at bounding box center [784, 391] width 1 height 11
radio input "true"
click at [876, 675] on button "Next" at bounding box center [784, 660] width 212 height 52
